Goal: Information Seeking & Learning: Find specific fact

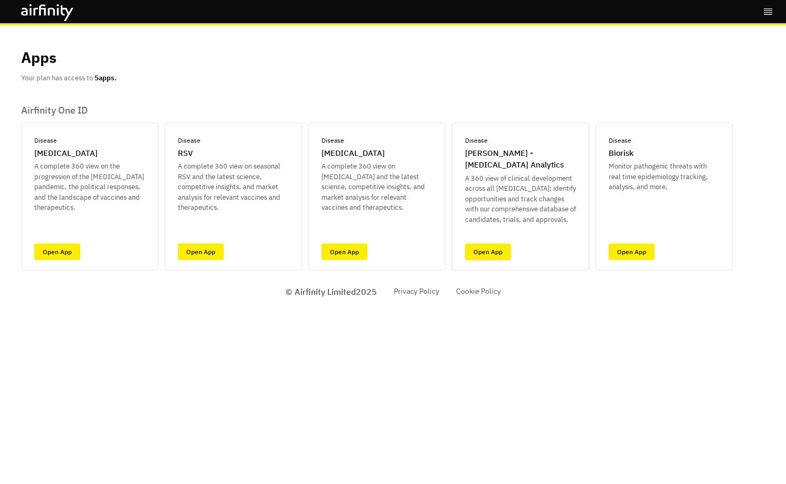
click at [486, 252] on link "Open App" at bounding box center [488, 251] width 46 height 16
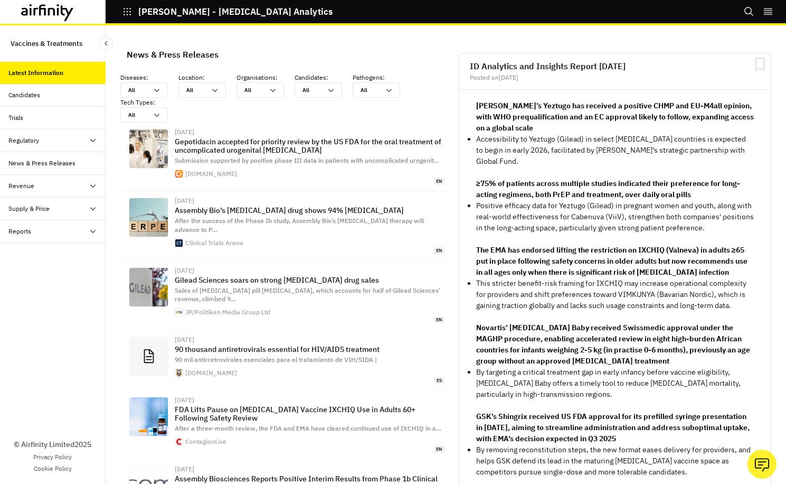
scroll to position [771, 309]
click at [25, 95] on div "Candidates" at bounding box center [24, 95] width 32 height 10
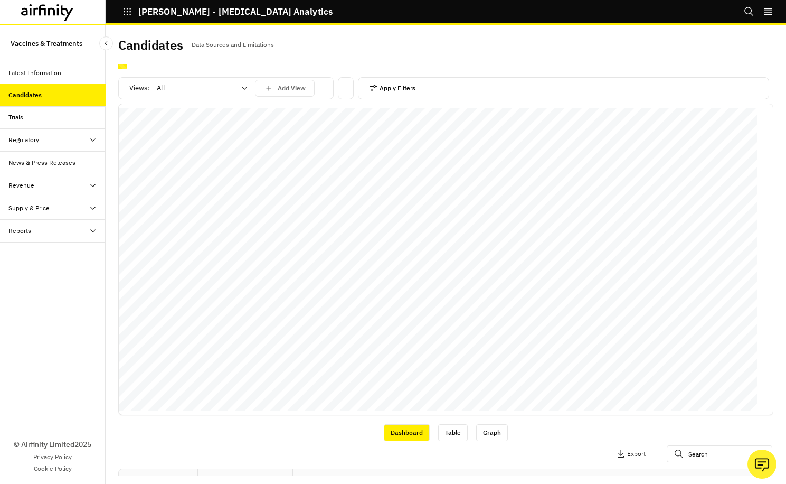
click at [381, 91] on button "Apply Filters" at bounding box center [392, 88] width 46 height 17
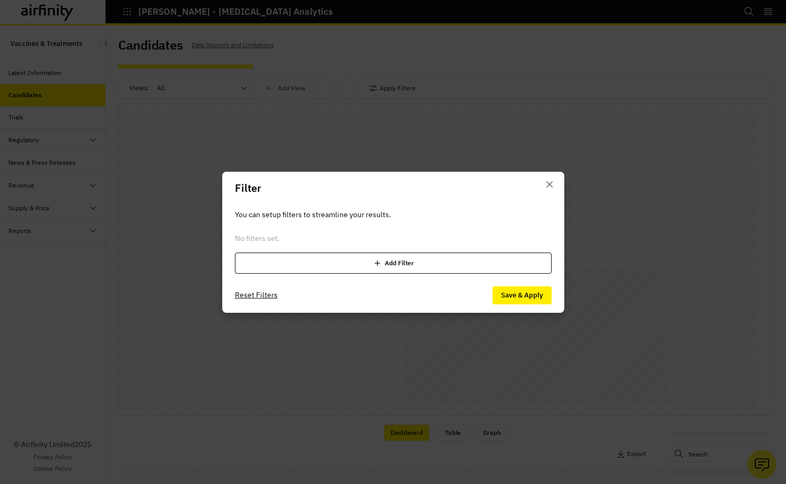
click at [386, 262] on div "Add Filter" at bounding box center [393, 262] width 317 height 21
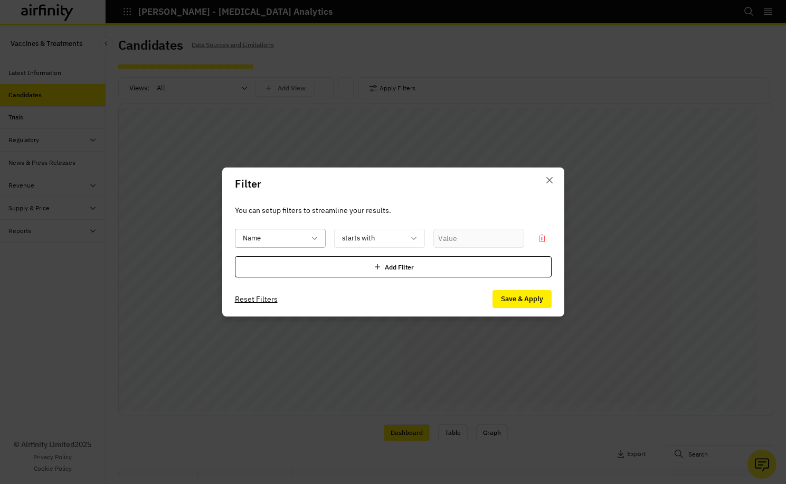
click at [319, 238] on div "Name" at bounding box center [280, 238] width 91 height 19
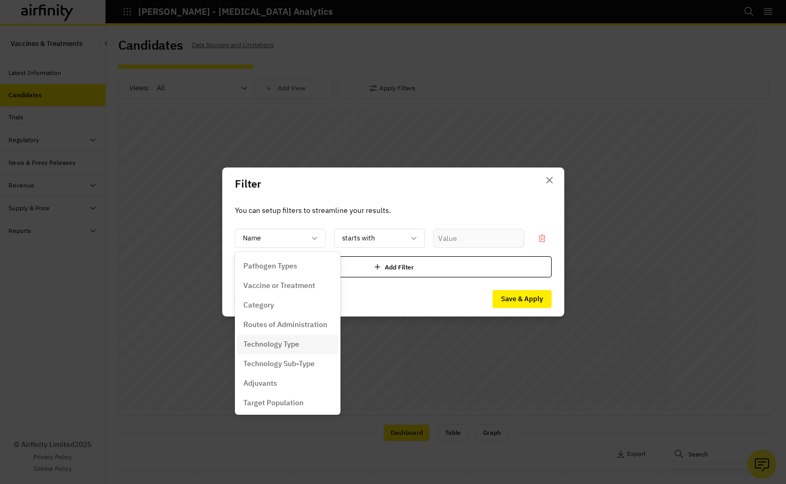
scroll to position [45, 0]
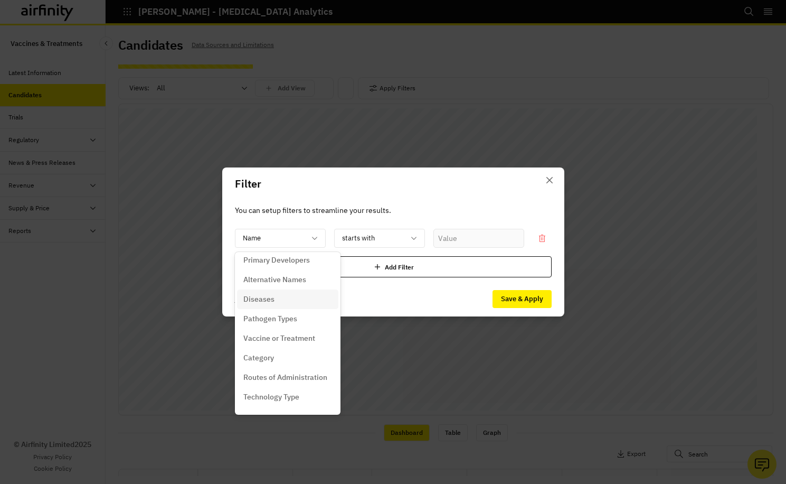
click at [263, 300] on p "Diseases" at bounding box center [258, 299] width 31 height 11
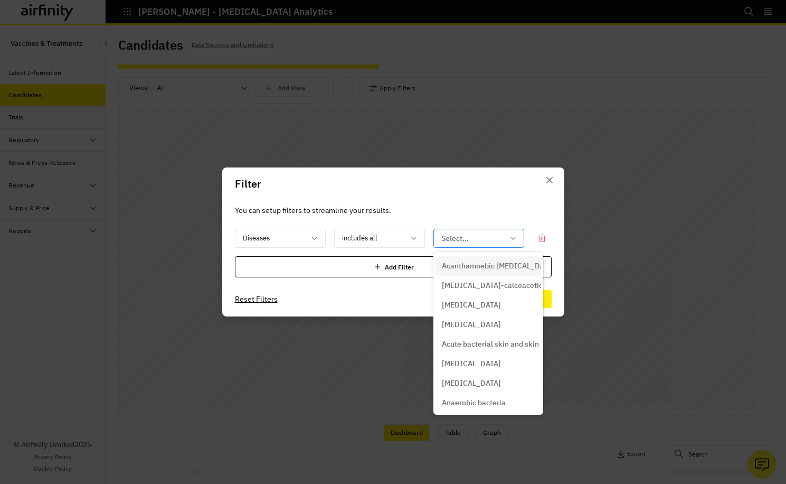
click at [512, 237] on icon at bounding box center [513, 238] width 8 height 8
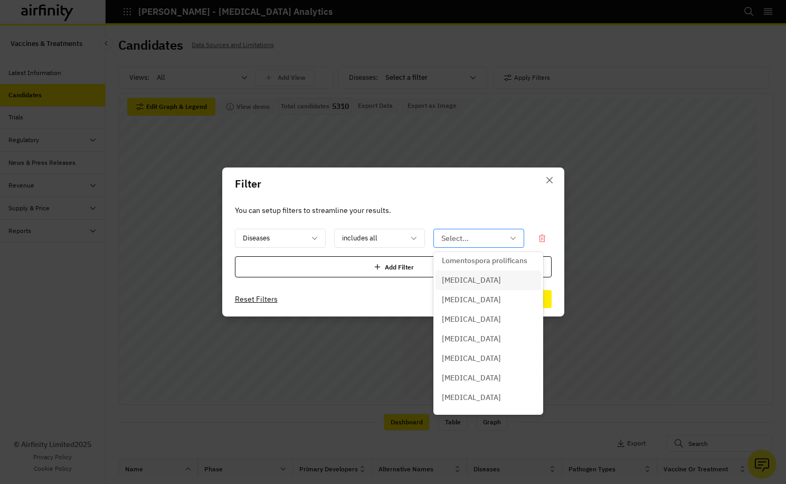
scroll to position [2456, 0]
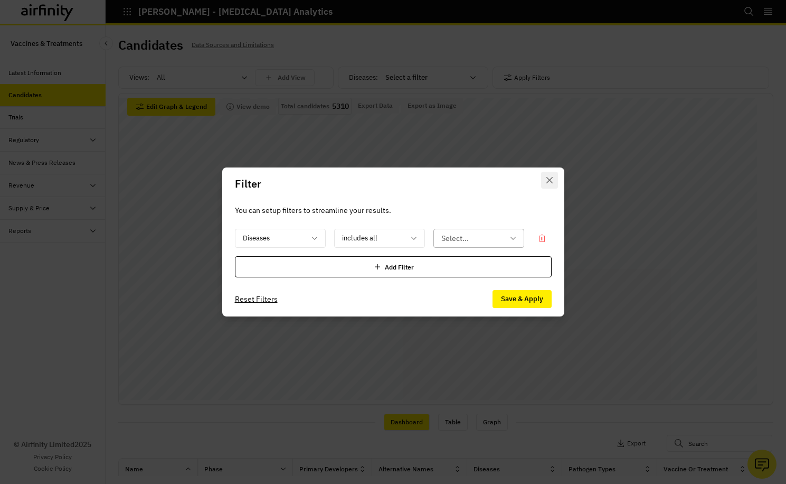
click at [548, 180] on icon "Close" at bounding box center [549, 180] width 6 height 6
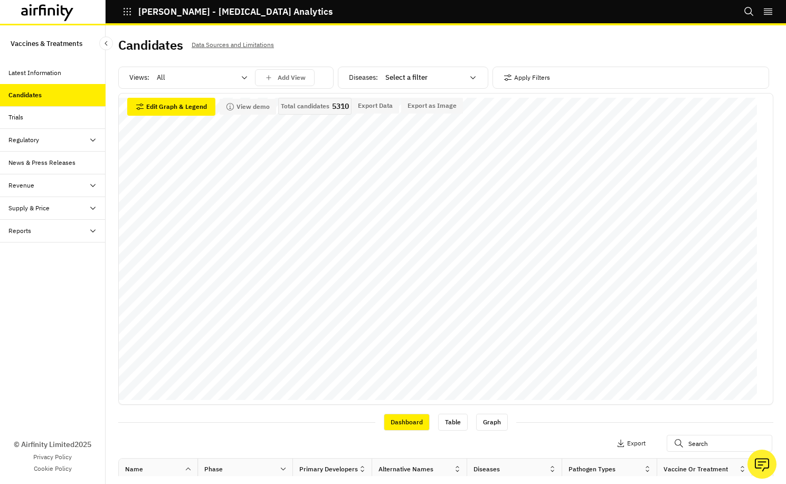
click at [749, 11] on icon "Search" at bounding box center [749, 11] width 11 height 11
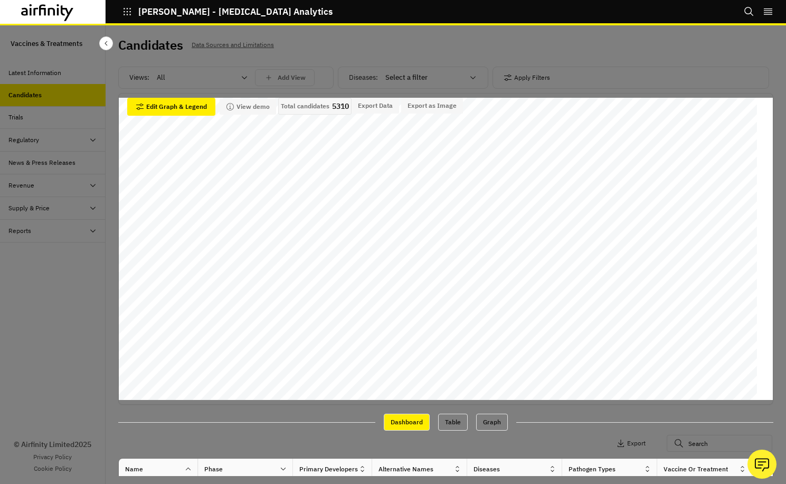
scroll to position [0, 0]
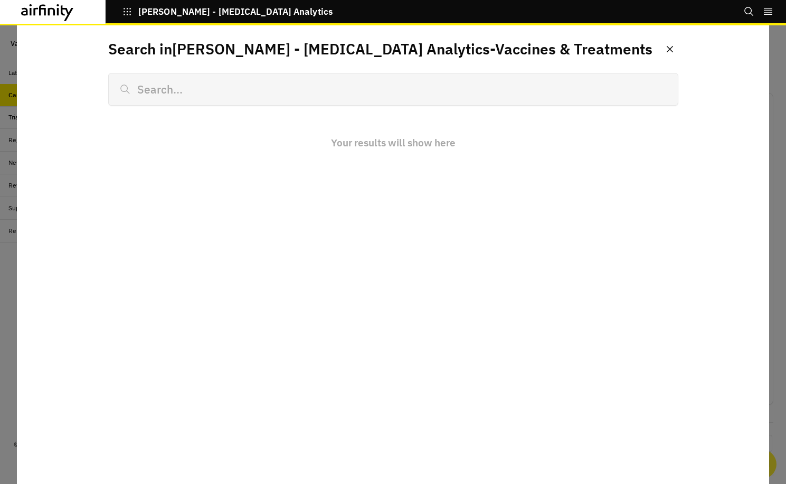
type input "t"
type input "thogot"
type input "thogoto virus"
click at [667, 47] on icon "Close" at bounding box center [669, 49] width 6 height 6
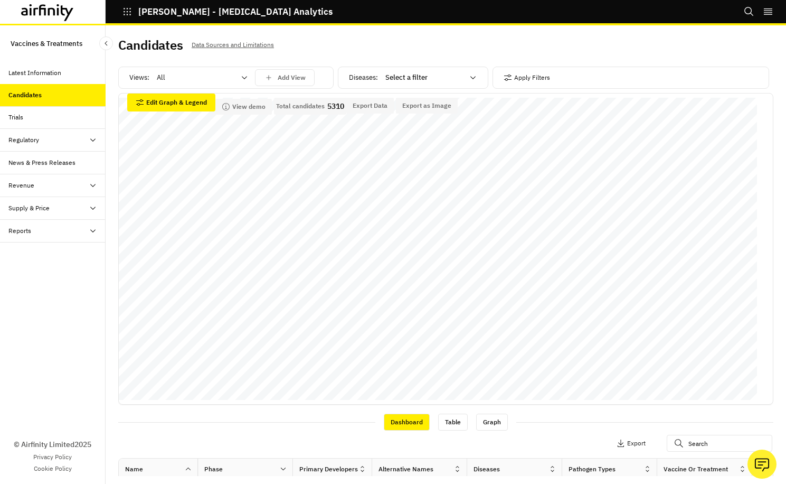
click at [128, 11] on icon "button" at bounding box center [127, 12] width 10 height 10
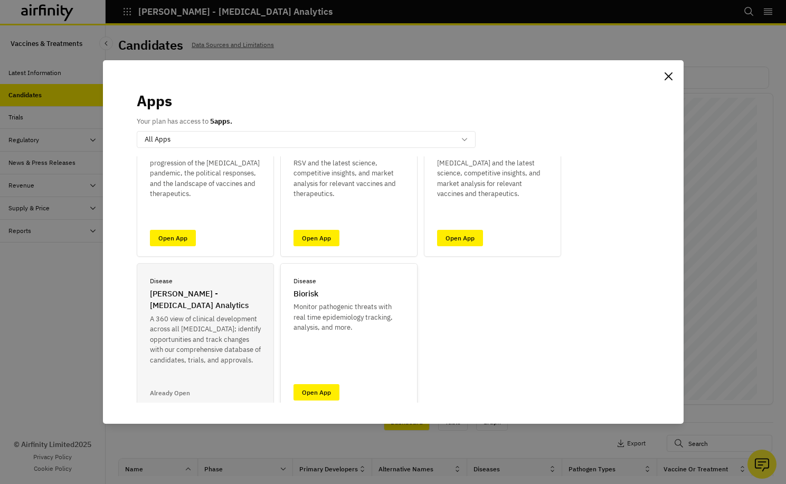
scroll to position [82, 0]
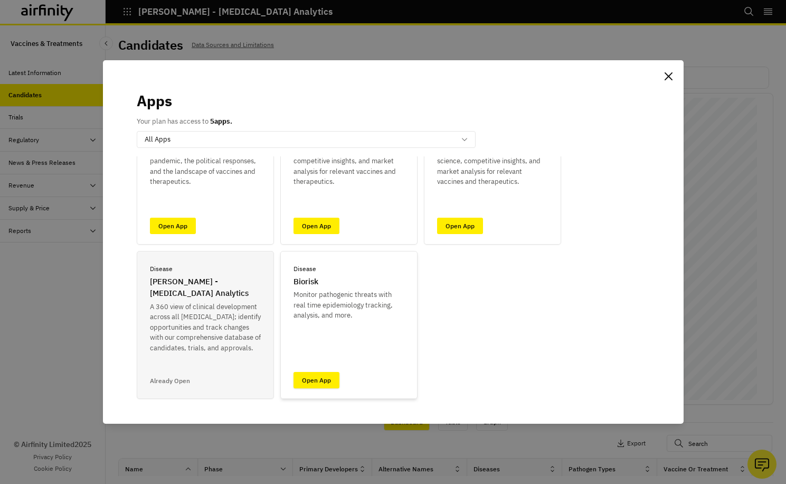
click at [324, 376] on link "Open App" at bounding box center [317, 380] width 46 height 16
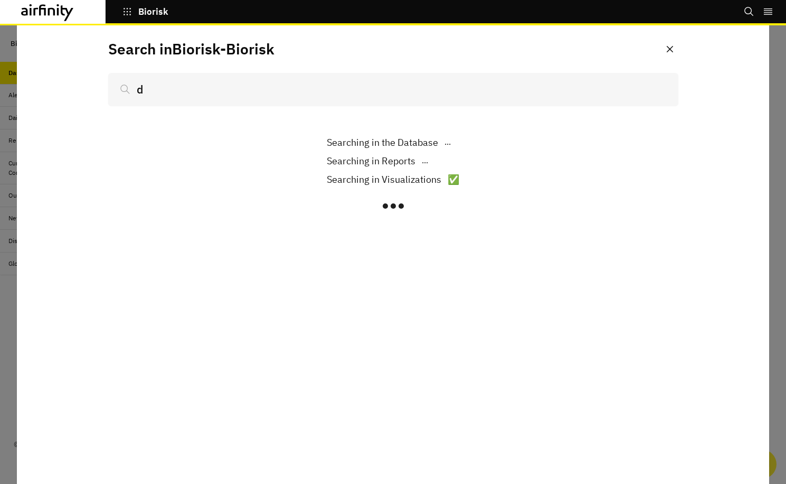
type input "dh"
